Goal: Navigation & Orientation: Understand site structure

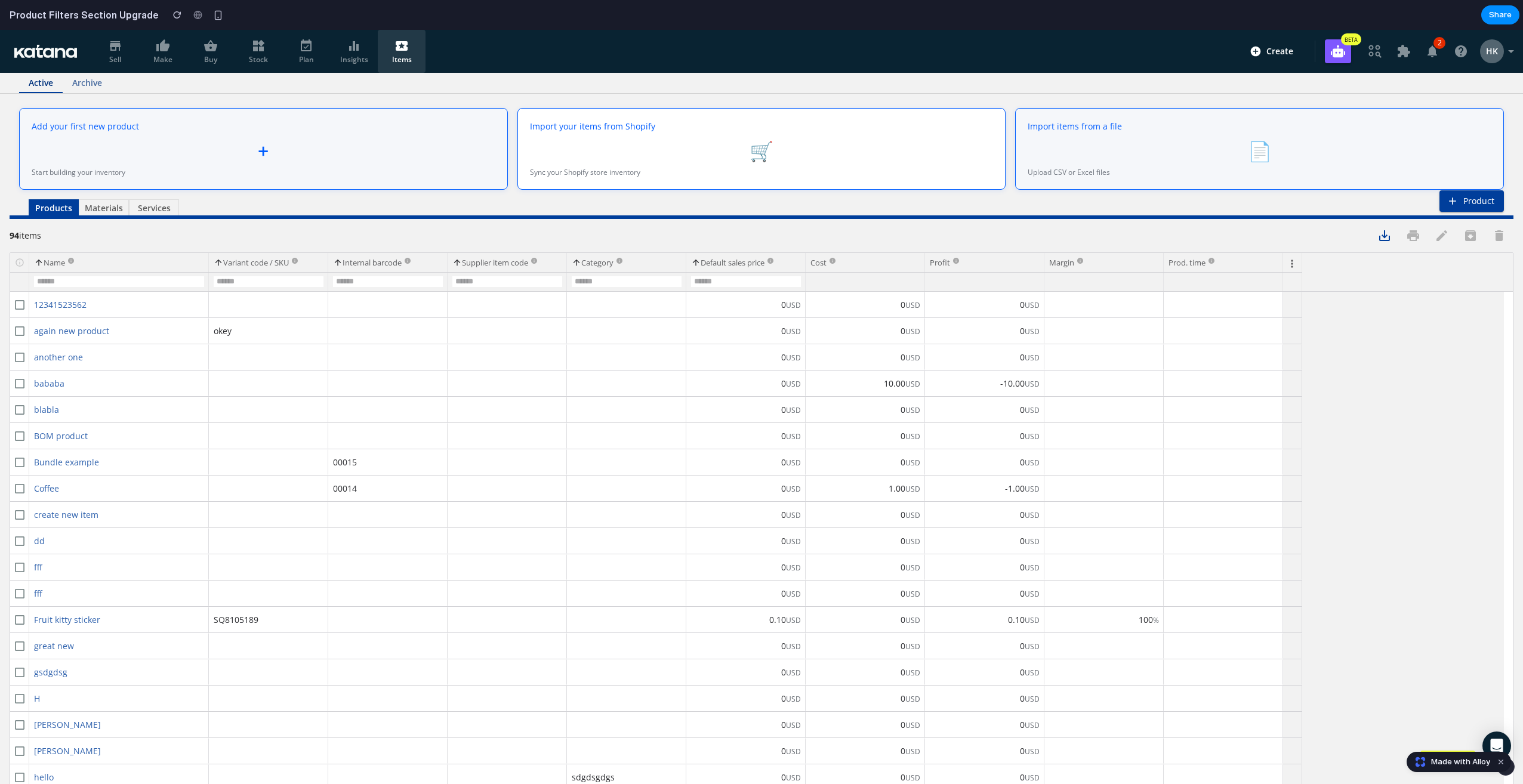
click at [115, 53] on span "Sell" at bounding box center [115, 51] width 29 height 25
click at [168, 49] on icon at bounding box center [163, 46] width 13 height 12
click at [211, 51] on icon at bounding box center [211, 46] width 15 height 15
click at [263, 55] on span "Stock" at bounding box center [258, 51] width 29 height 25
click at [326, 54] on link "Plan" at bounding box center [306, 51] width 47 height 43
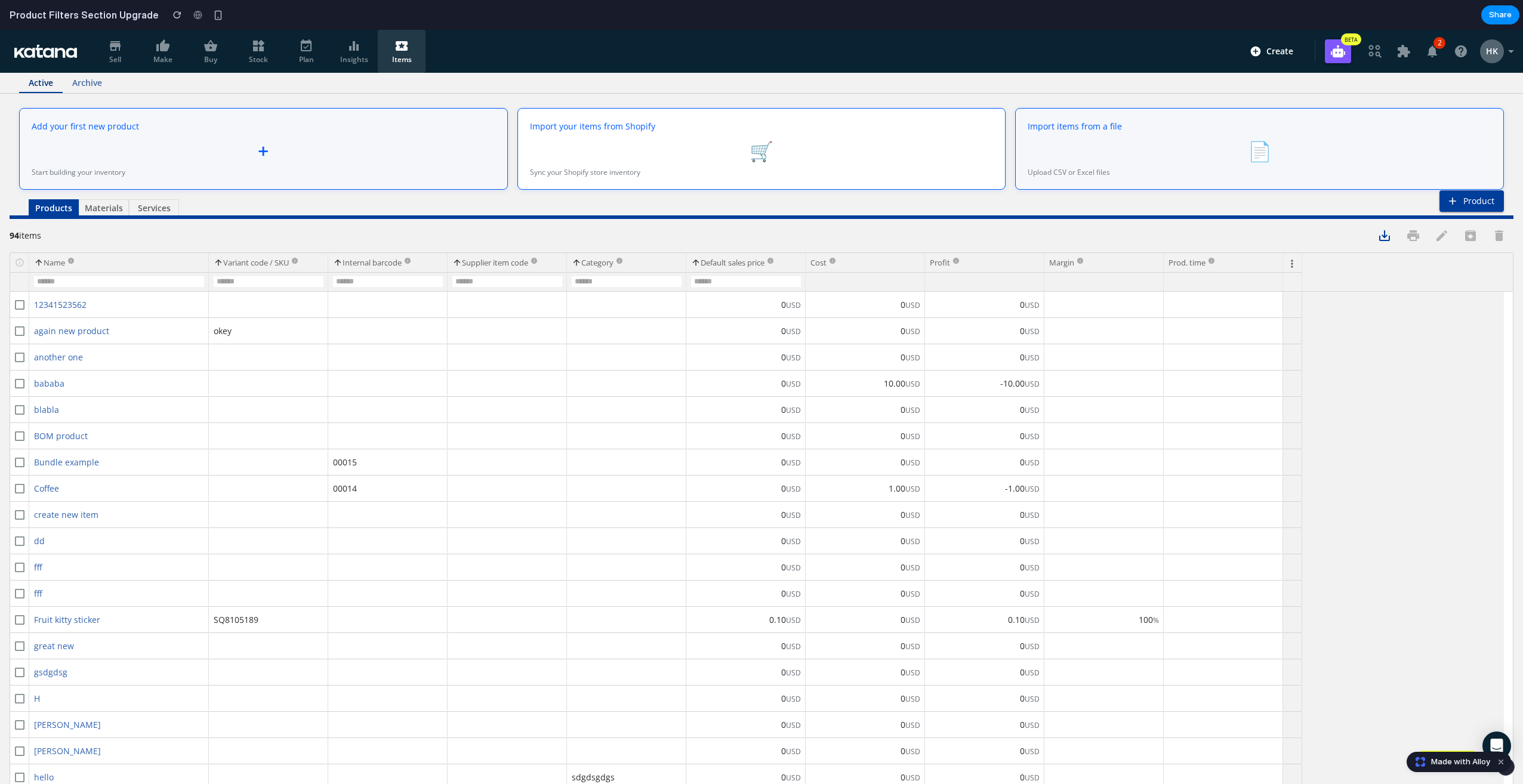
click at [351, 53] on span "Insights" at bounding box center [354, 51] width 29 height 25
click at [1427, 52] on icon "button" at bounding box center [1432, 52] width 10 height 12
